Goal: Task Accomplishment & Management: Manage account settings

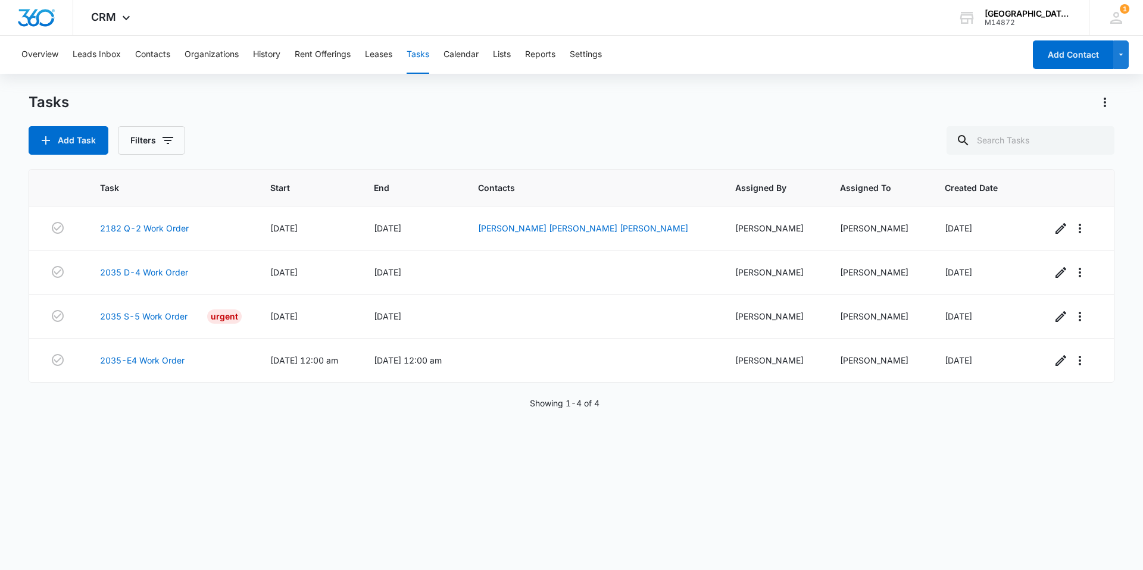
drag, startPoint x: 0, startPoint y: 0, endPoint x: 458, endPoint y: 473, distance: 658.2
click at [458, 473] on div "Task Start End Contacts Assigned By Assigned To Created Date 2182 Q-2 Work Orde…" at bounding box center [571, 362] width 1085 height 386
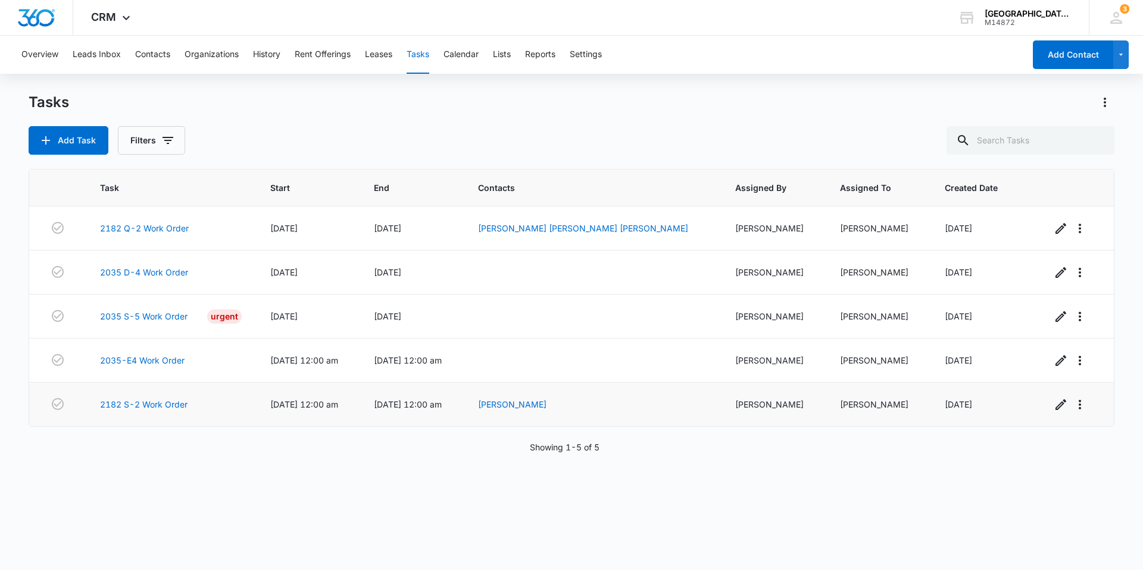
click at [360, 404] on td "[DATE] 12:00 am" at bounding box center [308, 405] width 104 height 44
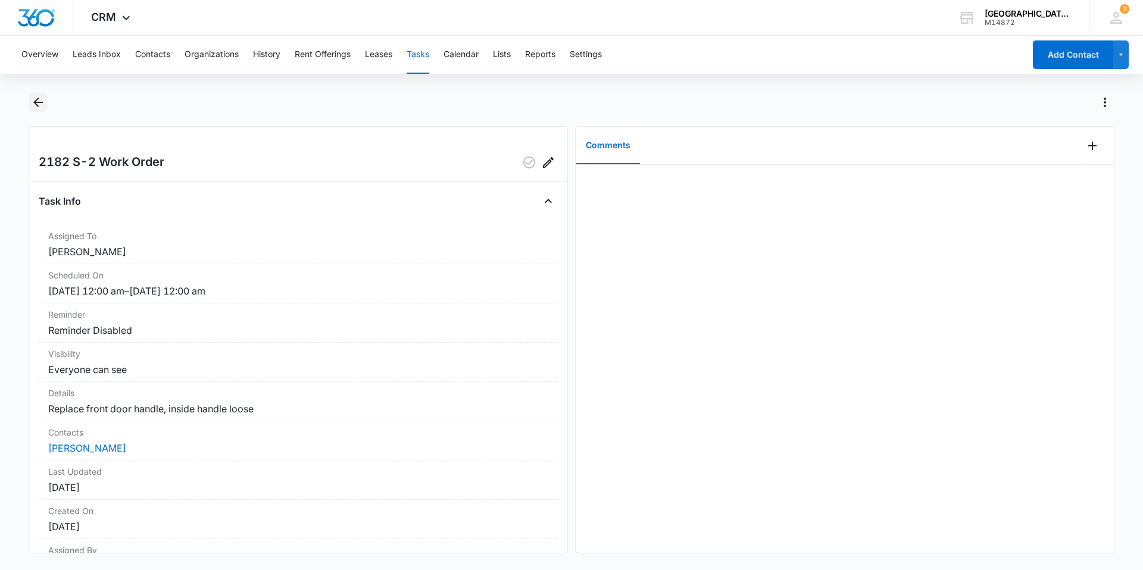
click at [30, 104] on button "Back" at bounding box center [38, 102] width 18 height 19
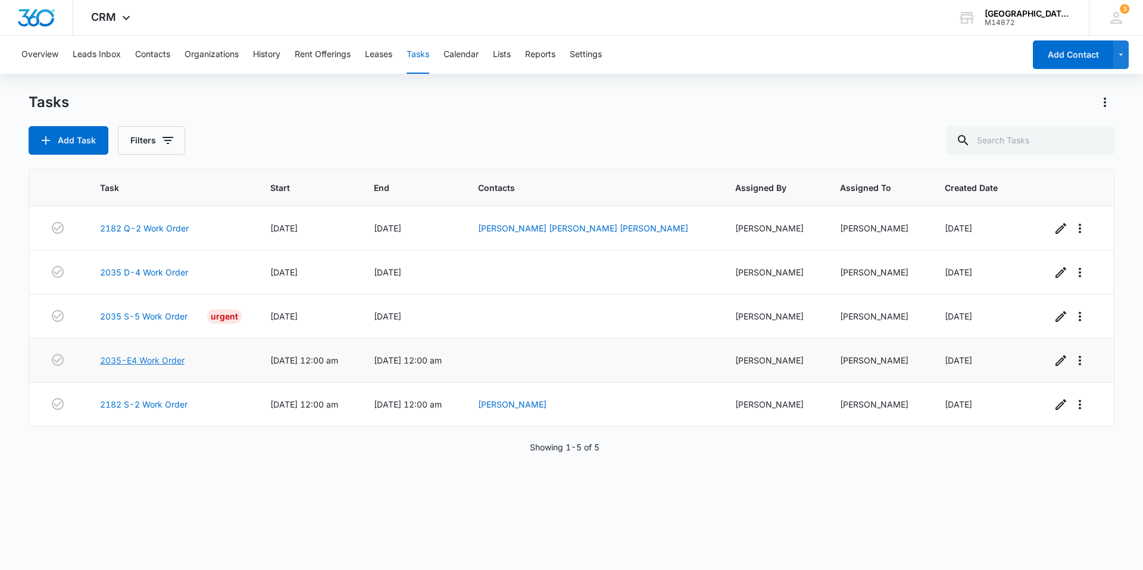
click at [155, 359] on link "2035-E4 Work Order" at bounding box center [142, 360] width 85 height 12
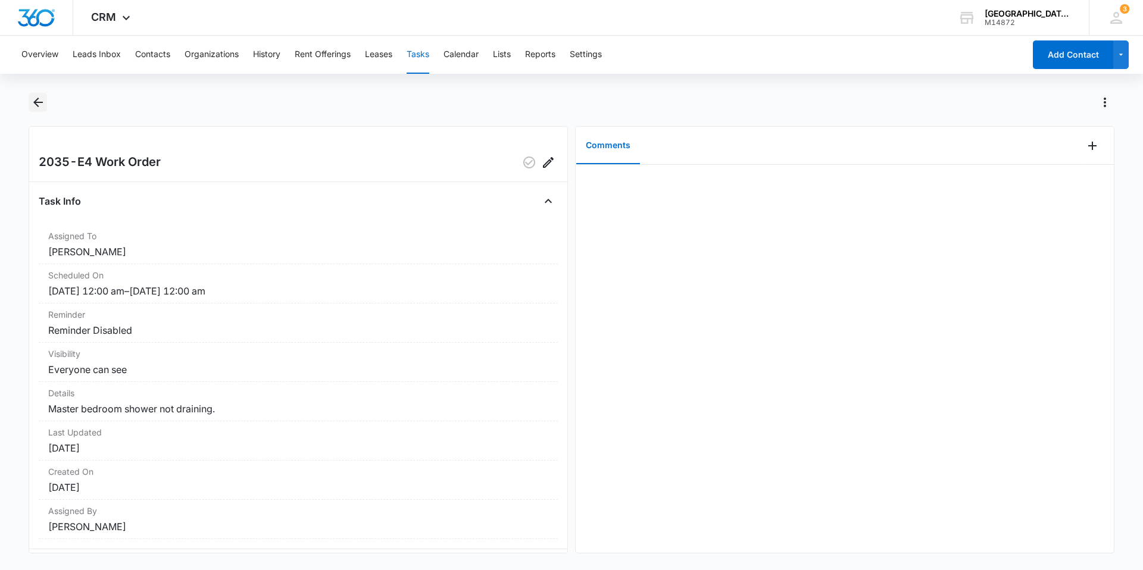
click at [29, 99] on button "Back" at bounding box center [38, 102] width 18 height 19
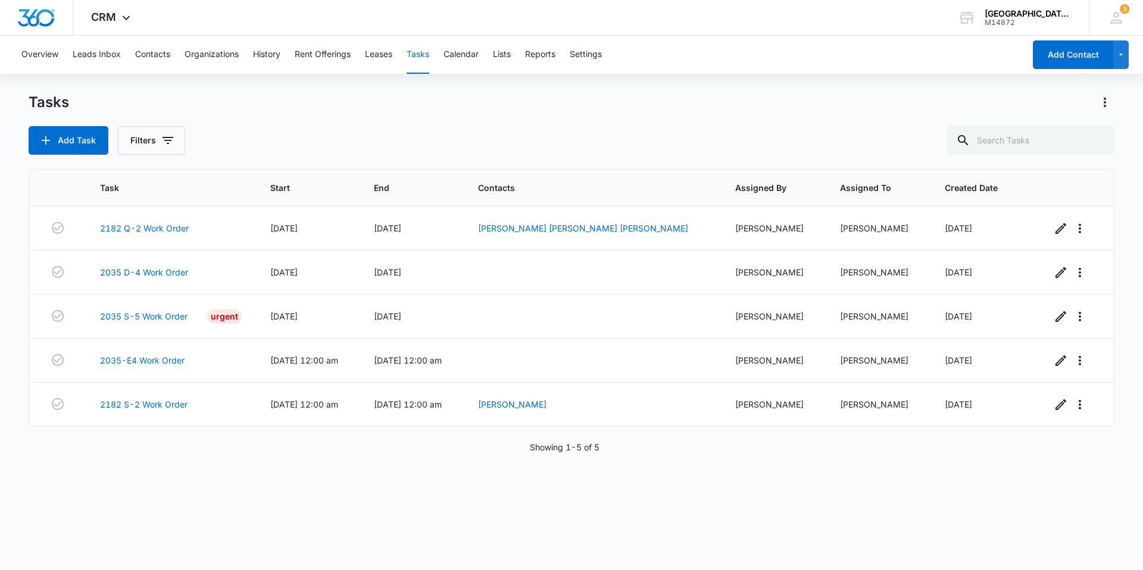
drag, startPoint x: 1142, startPoint y: 312, endPoint x: 659, endPoint y: 546, distance: 536.3
click at [659, 546] on div "Task Start End Contacts Assigned By Assigned To Created Date 2182 Q-2 Work Orde…" at bounding box center [571, 362] width 1085 height 386
click at [179, 326] on td "2035 S-5 Work Order Urgent" at bounding box center [171, 317] width 170 height 44
click at [170, 318] on link "2035 S-5 Work Order" at bounding box center [143, 316] width 87 height 12
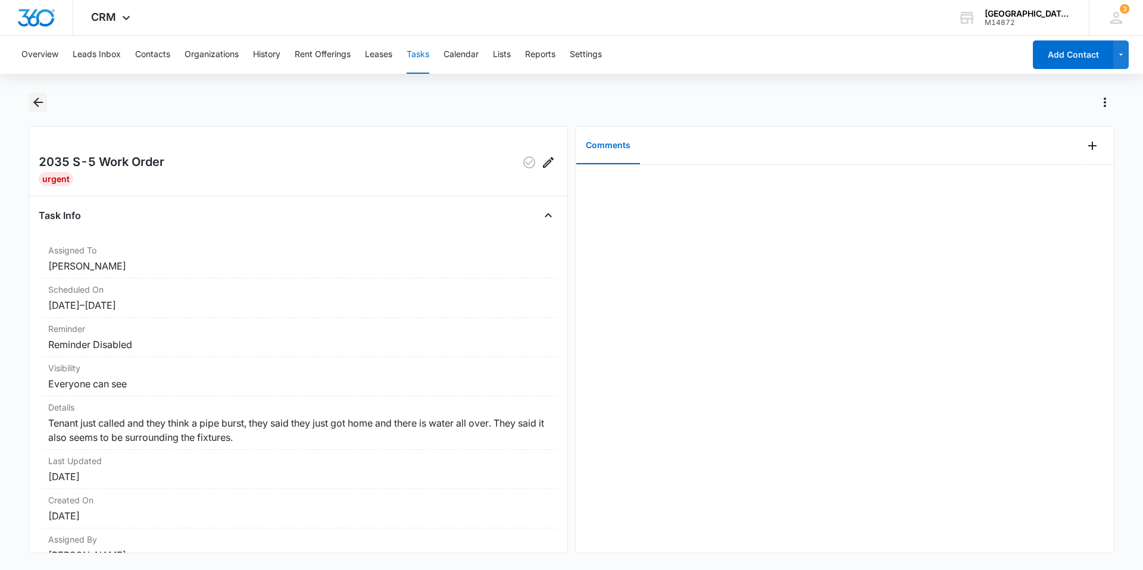
click at [39, 103] on icon "Back" at bounding box center [38, 103] width 10 height 10
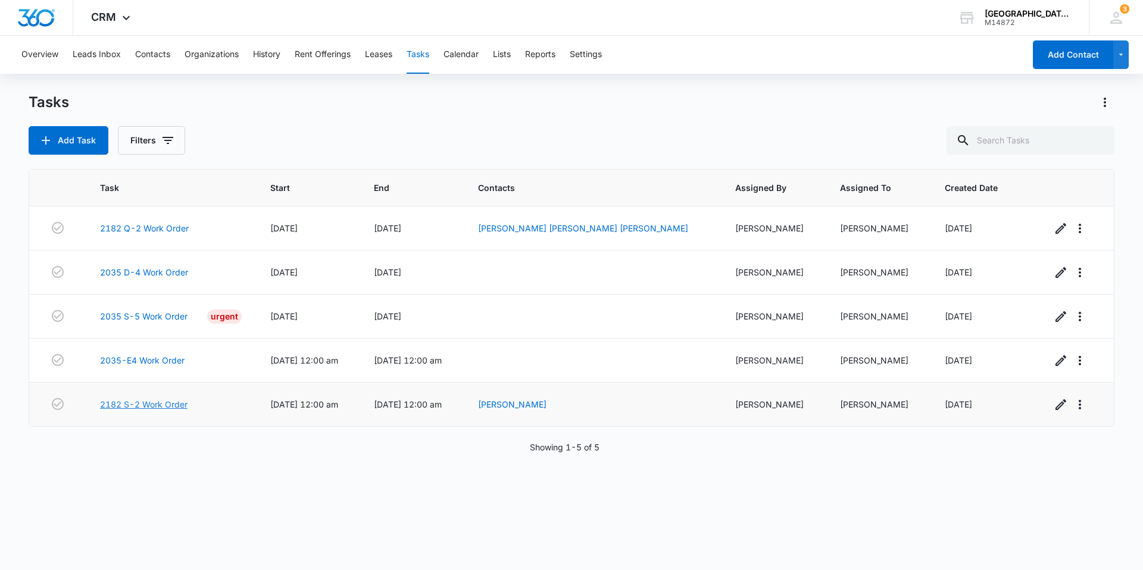
click at [166, 403] on link "2182 S-2 Work Order" at bounding box center [143, 404] width 87 height 12
